Goal: Task Accomplishment & Management: Manage account settings

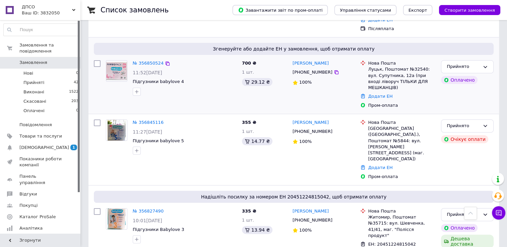
scroll to position [67, 0]
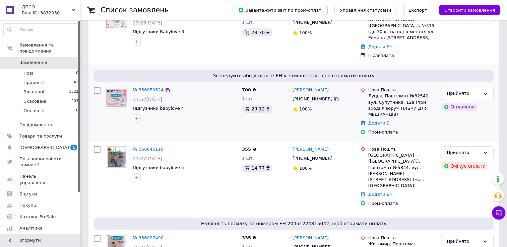
click at [144, 87] on link "№ 356850524" at bounding box center [148, 89] width 31 height 5
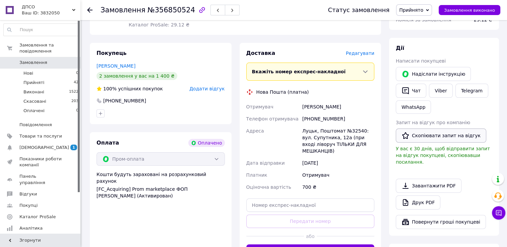
scroll to position [134, 0]
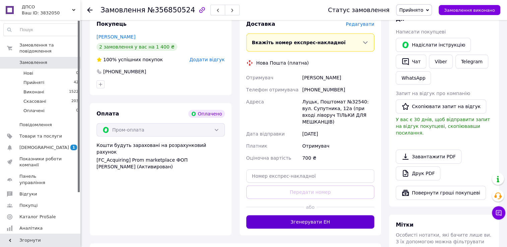
click at [311, 223] on button "Згенерувати ЕН" at bounding box center [310, 221] width 128 height 13
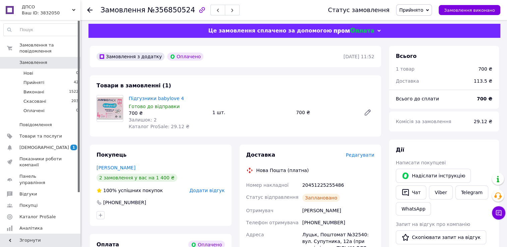
scroll to position [0, 0]
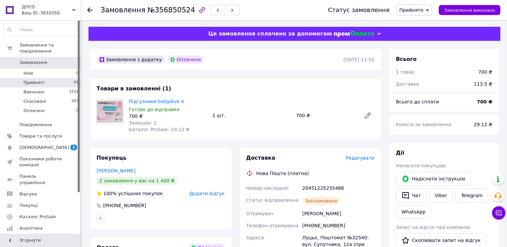
click at [49, 78] on li "Прийняті 42" at bounding box center [41, 82] width 82 height 9
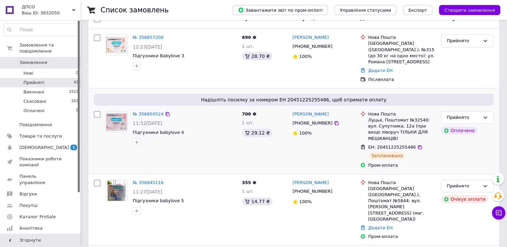
scroll to position [100, 0]
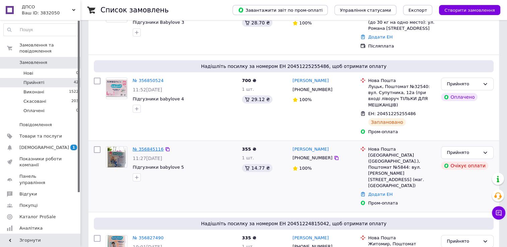
click at [143, 147] on link "№ 356845116" at bounding box center [148, 149] width 31 height 5
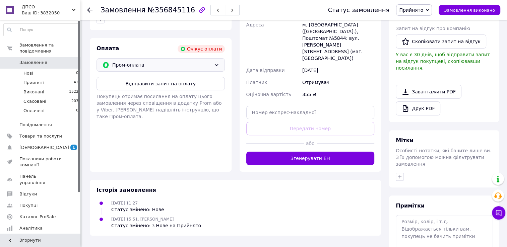
scroll to position [121, 0]
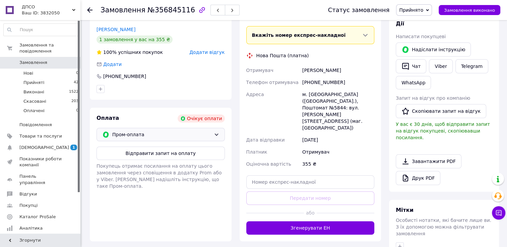
click at [210, 136] on span "Пром-оплата" at bounding box center [161, 134] width 99 height 7
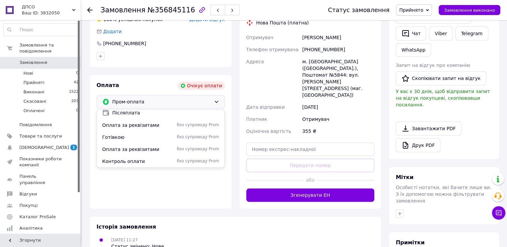
scroll to position [154, 0]
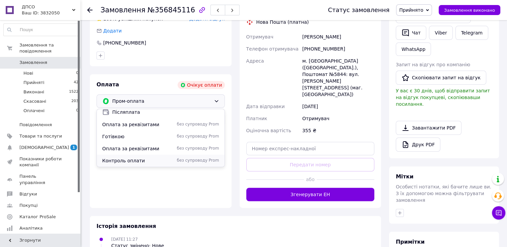
click at [162, 162] on span "Контроль оплати" at bounding box center [136, 160] width 69 height 7
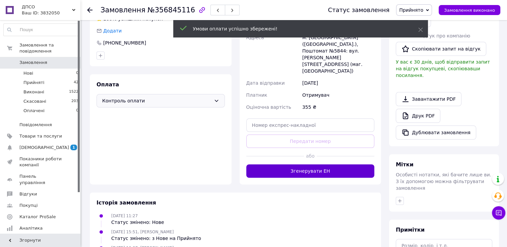
click at [329, 164] on button "Згенерувати ЕН" at bounding box center [310, 170] width 128 height 13
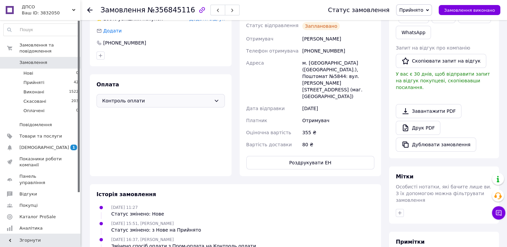
drag, startPoint x: 511, startPoint y: 3, endPoint x: 173, endPoint y: 138, distance: 364.3
click at [173, 138] on div "Оплата Контроль оплати" at bounding box center [161, 125] width 142 height 102
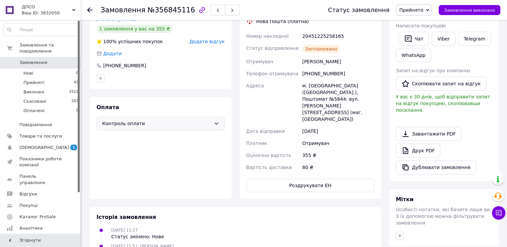
scroll to position [20, 0]
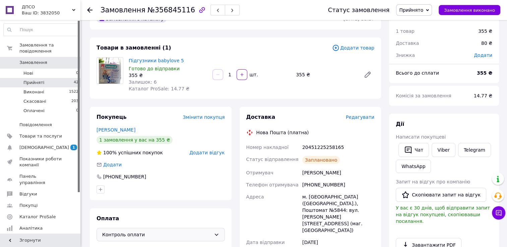
click at [59, 78] on li "Прийняті 42" at bounding box center [41, 82] width 82 height 9
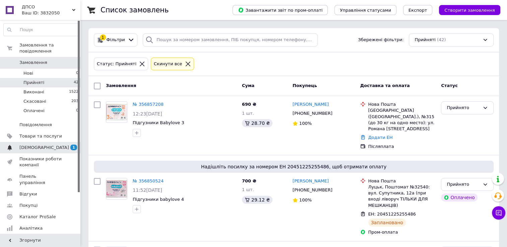
click at [58, 145] on span "[DEMOGRAPHIC_DATA]" at bounding box center [40, 148] width 43 height 6
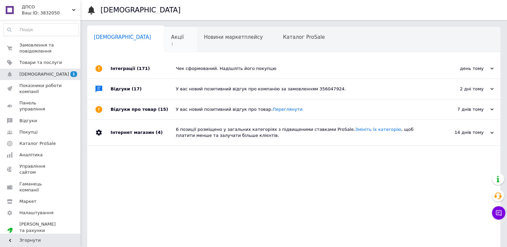
click at [164, 40] on div "Акції 1" at bounding box center [180, 39] width 33 height 25
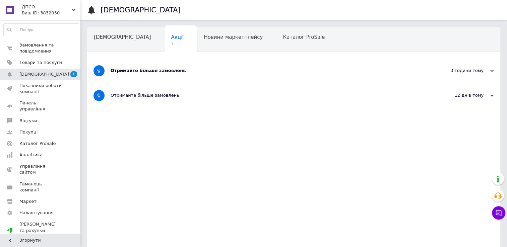
click at [171, 69] on div "Отримайте більше замовлень" at bounding box center [269, 71] width 316 height 6
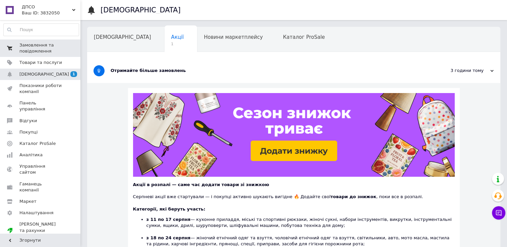
click at [49, 55] on link "Замовлення та повідомлення 0 0" at bounding box center [41, 48] width 82 height 17
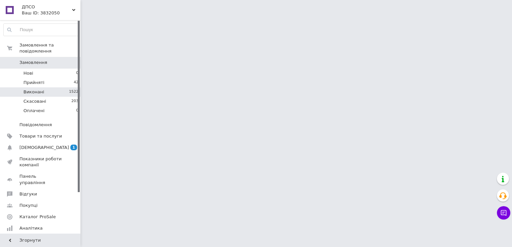
click at [44, 87] on li "Виконані 1522" at bounding box center [41, 91] width 82 height 9
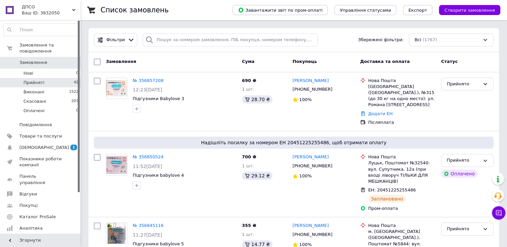
click at [50, 78] on li "Прийняті 42" at bounding box center [41, 82] width 82 height 9
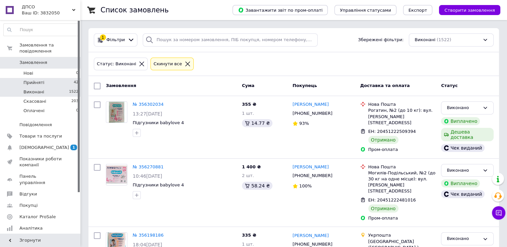
click at [65, 78] on li "Прийняті 42" at bounding box center [41, 82] width 82 height 9
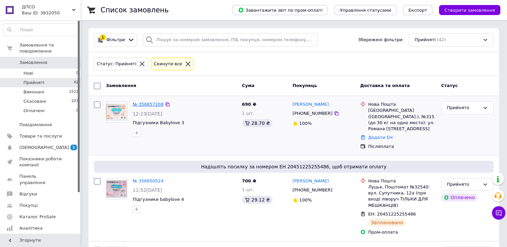
click at [145, 106] on link "№ 356857208" at bounding box center [148, 104] width 31 height 5
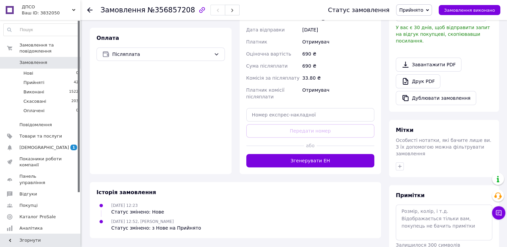
scroll to position [201, 0]
click at [197, 56] on span "Післяплата" at bounding box center [161, 53] width 99 height 7
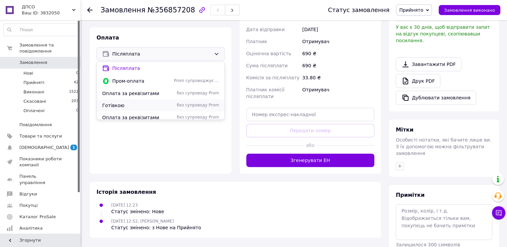
scroll to position [16, 0]
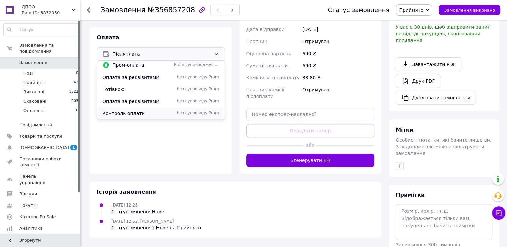
click at [148, 113] on span "Контроль оплати" at bounding box center [136, 113] width 69 height 7
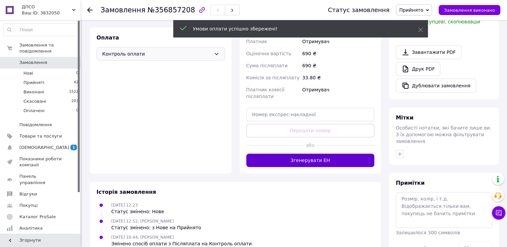
click at [345, 154] on button "Згенерувати ЕН" at bounding box center [310, 160] width 128 height 13
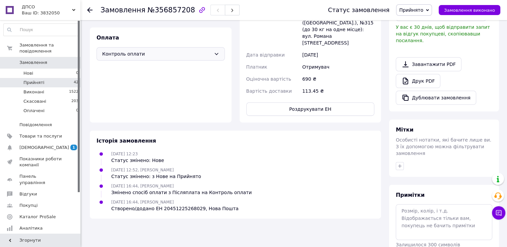
click at [42, 78] on li "Прийняті 42" at bounding box center [41, 82] width 82 height 9
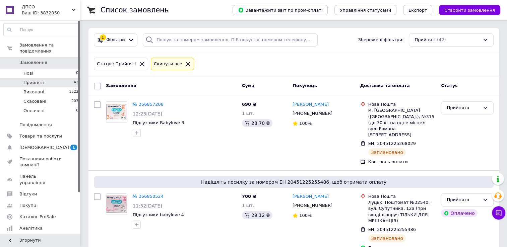
click at [45, 78] on li "Прийняті 42" at bounding box center [41, 82] width 82 height 9
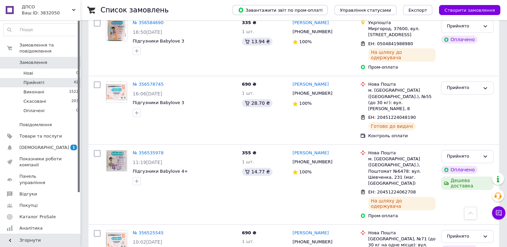
scroll to position [871, 0]
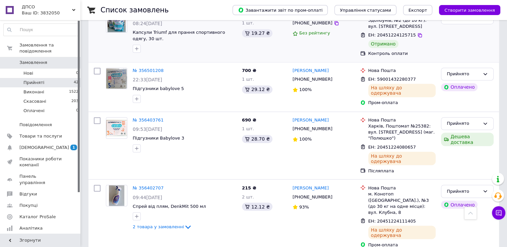
scroll to position [1125, 0]
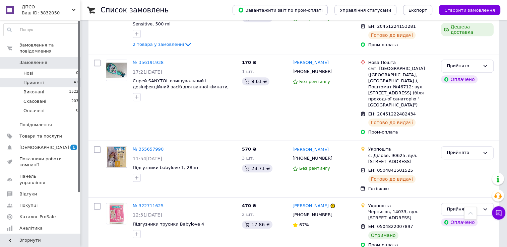
scroll to position [368, 0]
